Goal: Find specific page/section: Find specific page/section

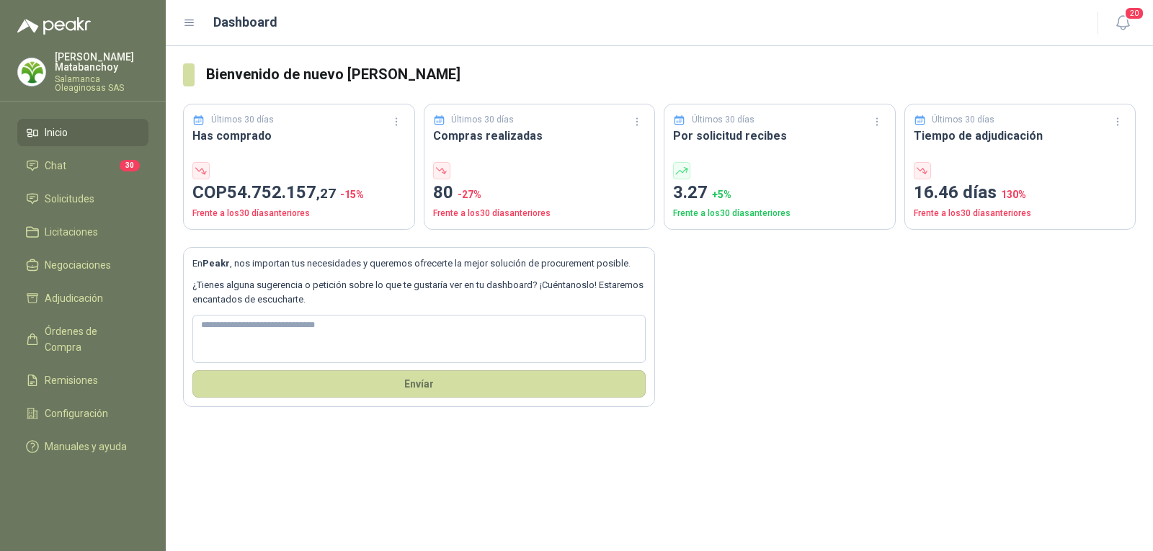
click at [78, 62] on p "[PERSON_NAME]" at bounding box center [102, 62] width 94 height 20
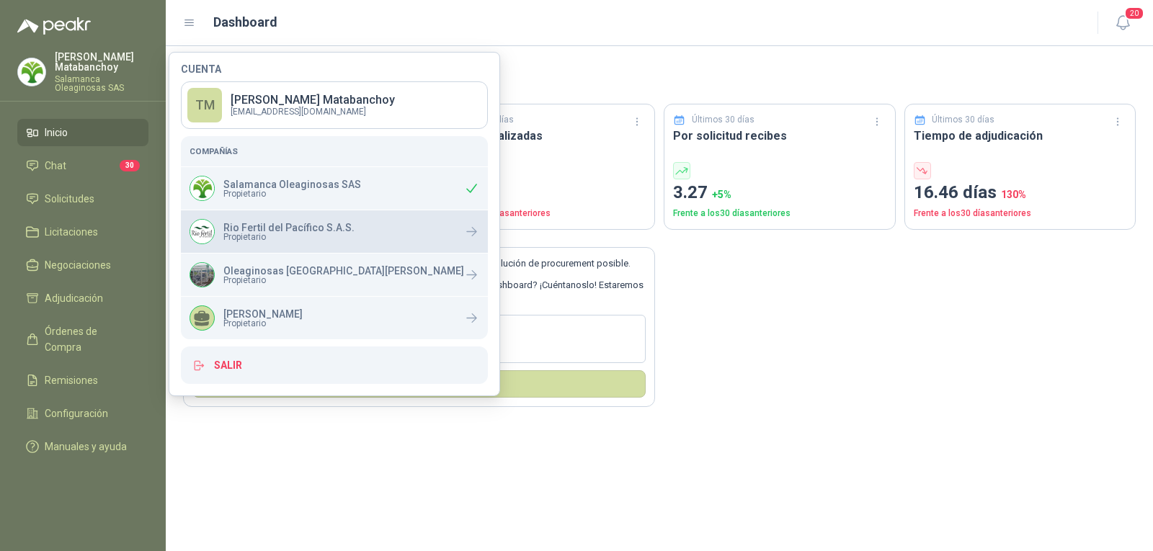
click at [264, 244] on div "Rio Fertil del Pacífico S.A.S. Propietario" at bounding box center [272, 231] width 165 height 25
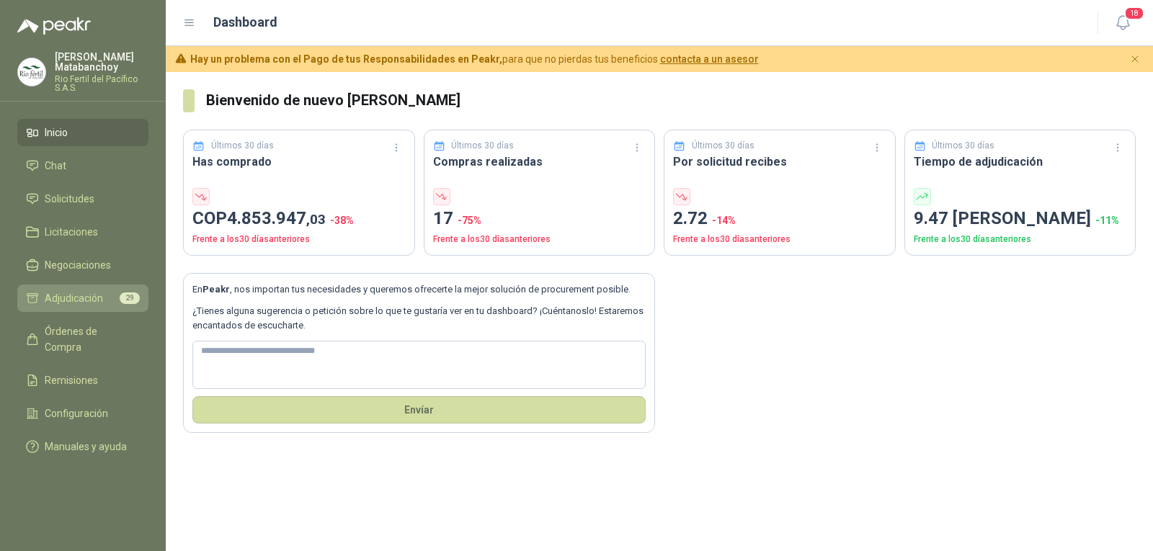
click at [86, 300] on span "Adjudicación" at bounding box center [74, 298] width 58 height 16
